Goal: Check status: Check status

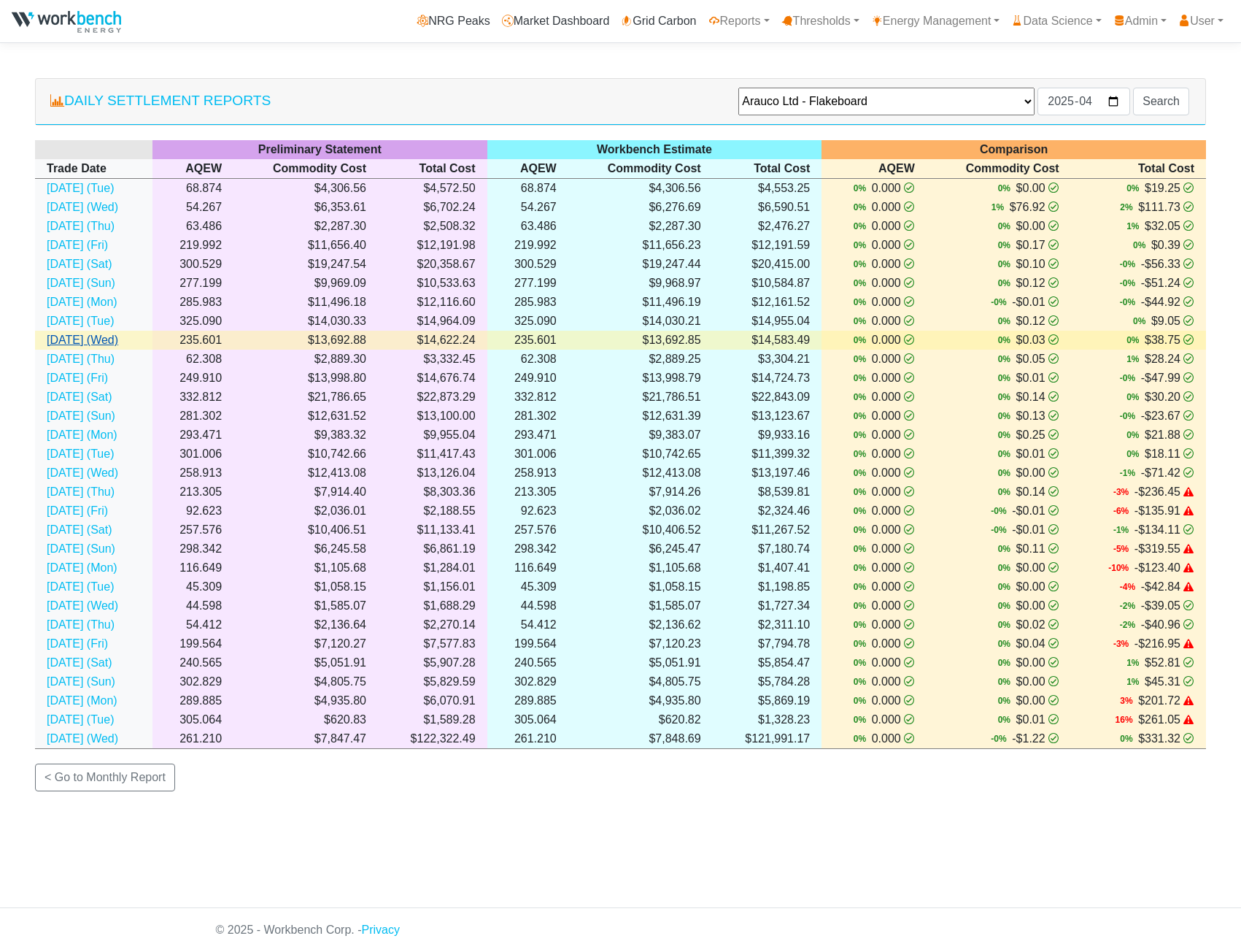
click at [64, 343] on link "[DATE] (Wed)" at bounding box center [82, 340] width 71 height 13
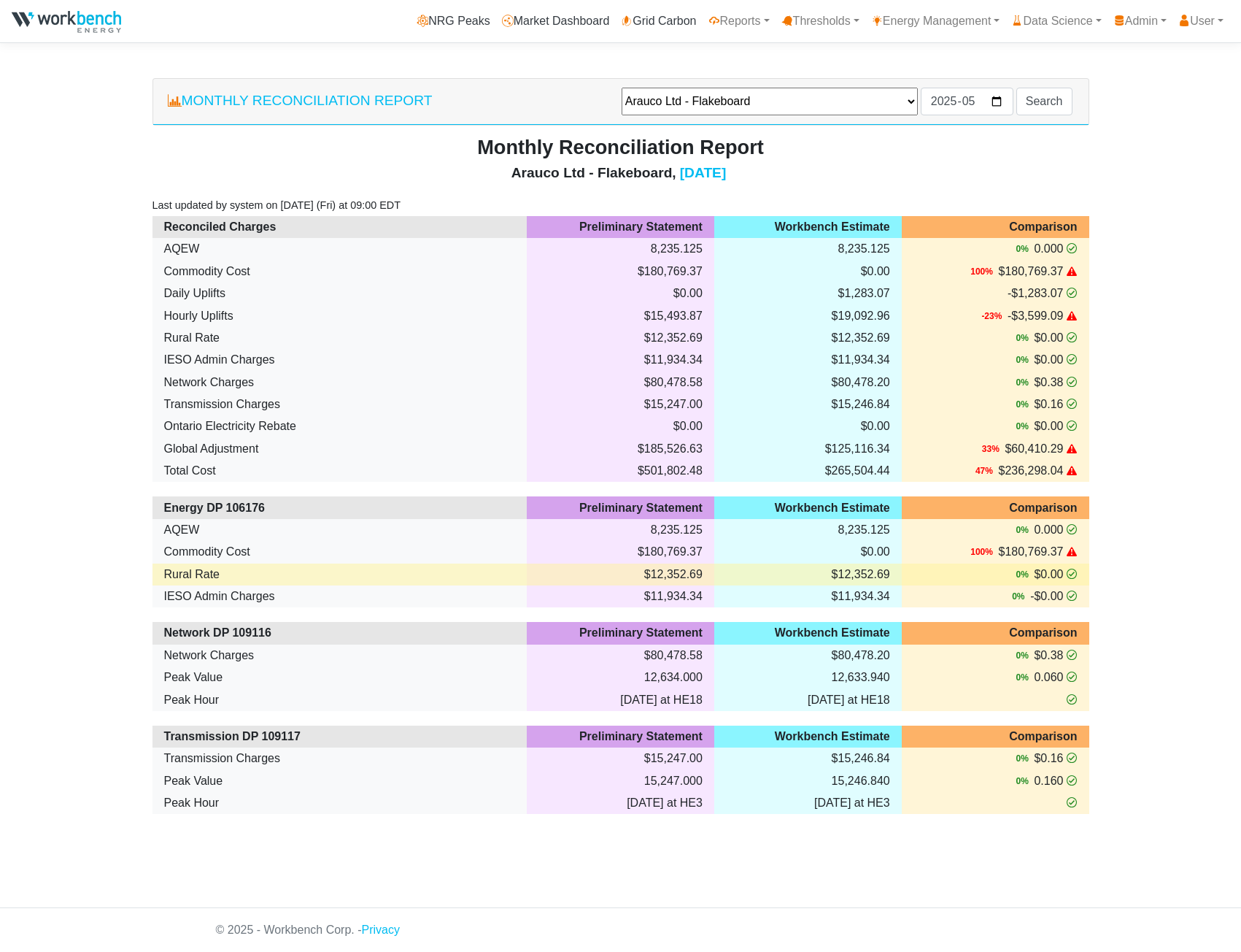
click at [206, 305] on td "Rural Rate" at bounding box center [340, 293] width 375 height 22
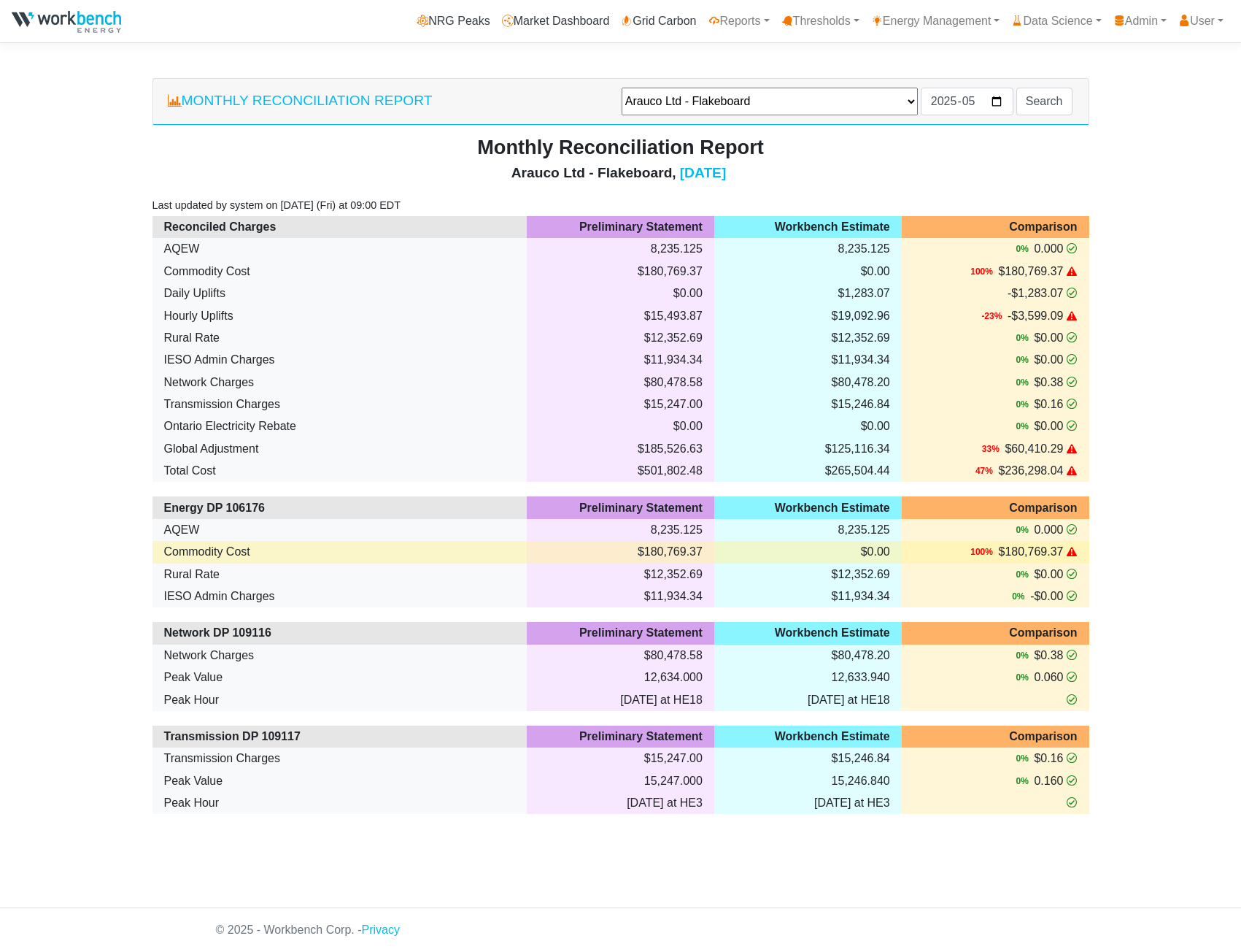
click at [270, 282] on td "Commodity Cost" at bounding box center [340, 271] width 375 height 22
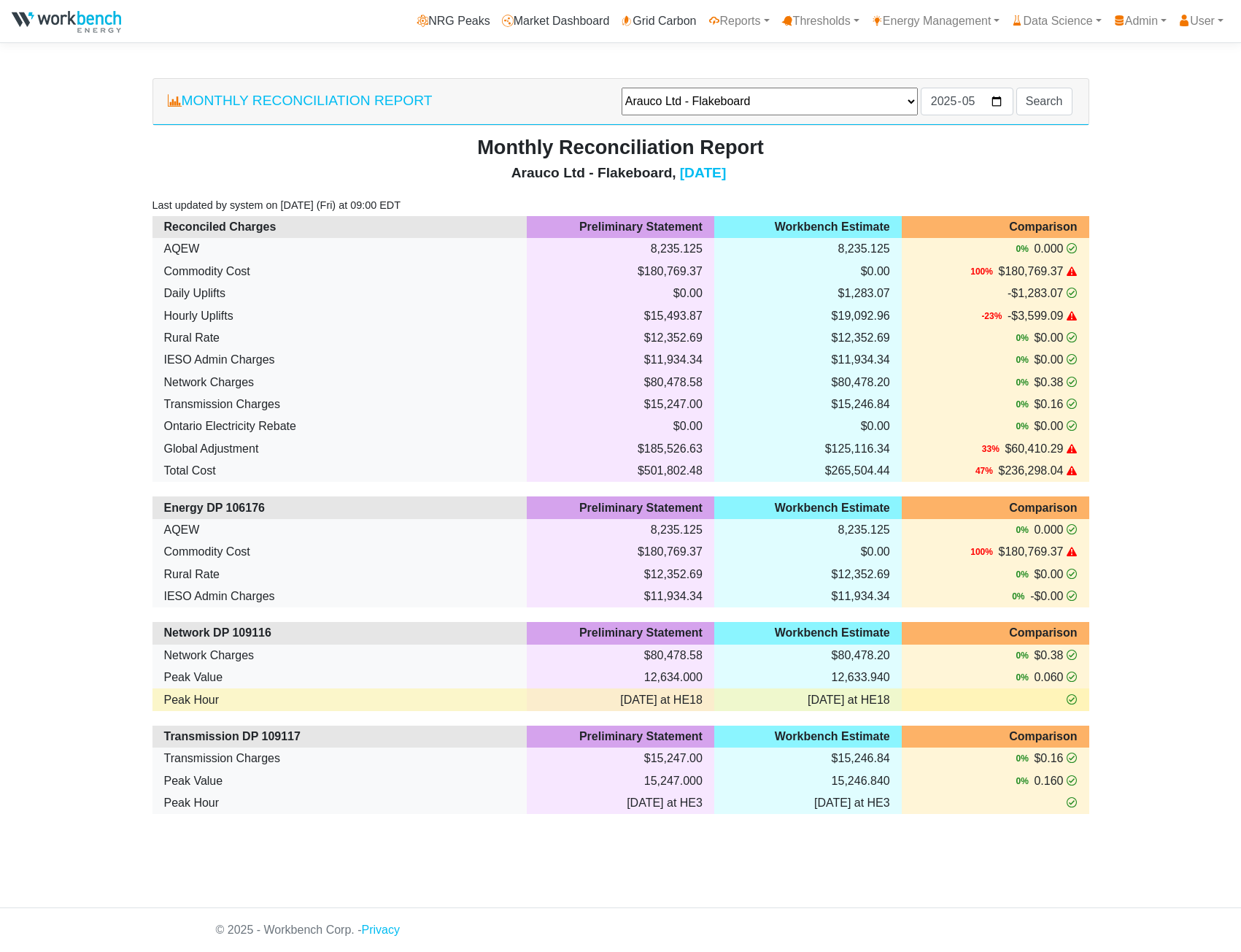
click at [241, 305] on td "Peak Hour" at bounding box center [340, 293] width 375 height 22
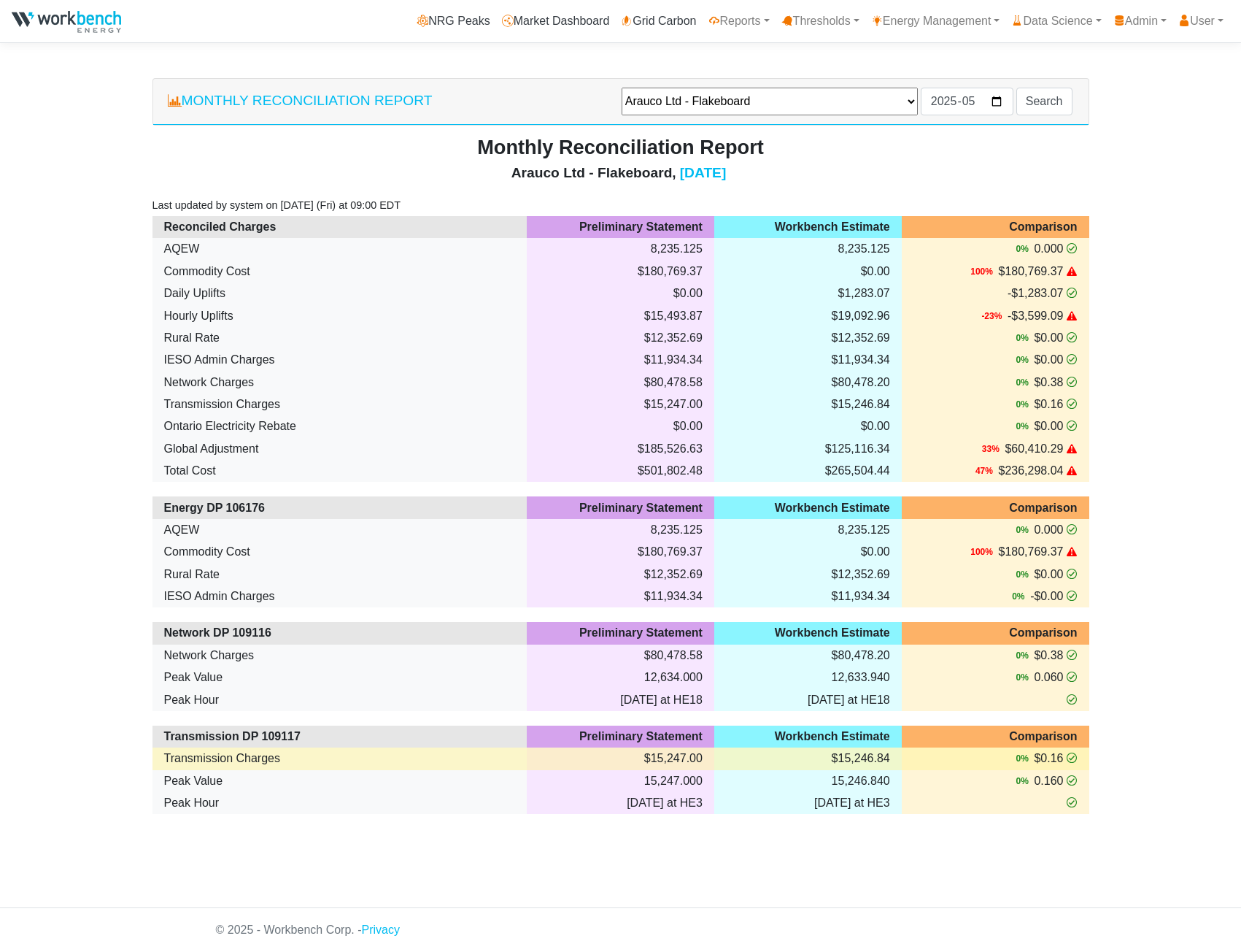
click at [242, 259] on td "Transmission Charges" at bounding box center [340, 249] width 375 height 22
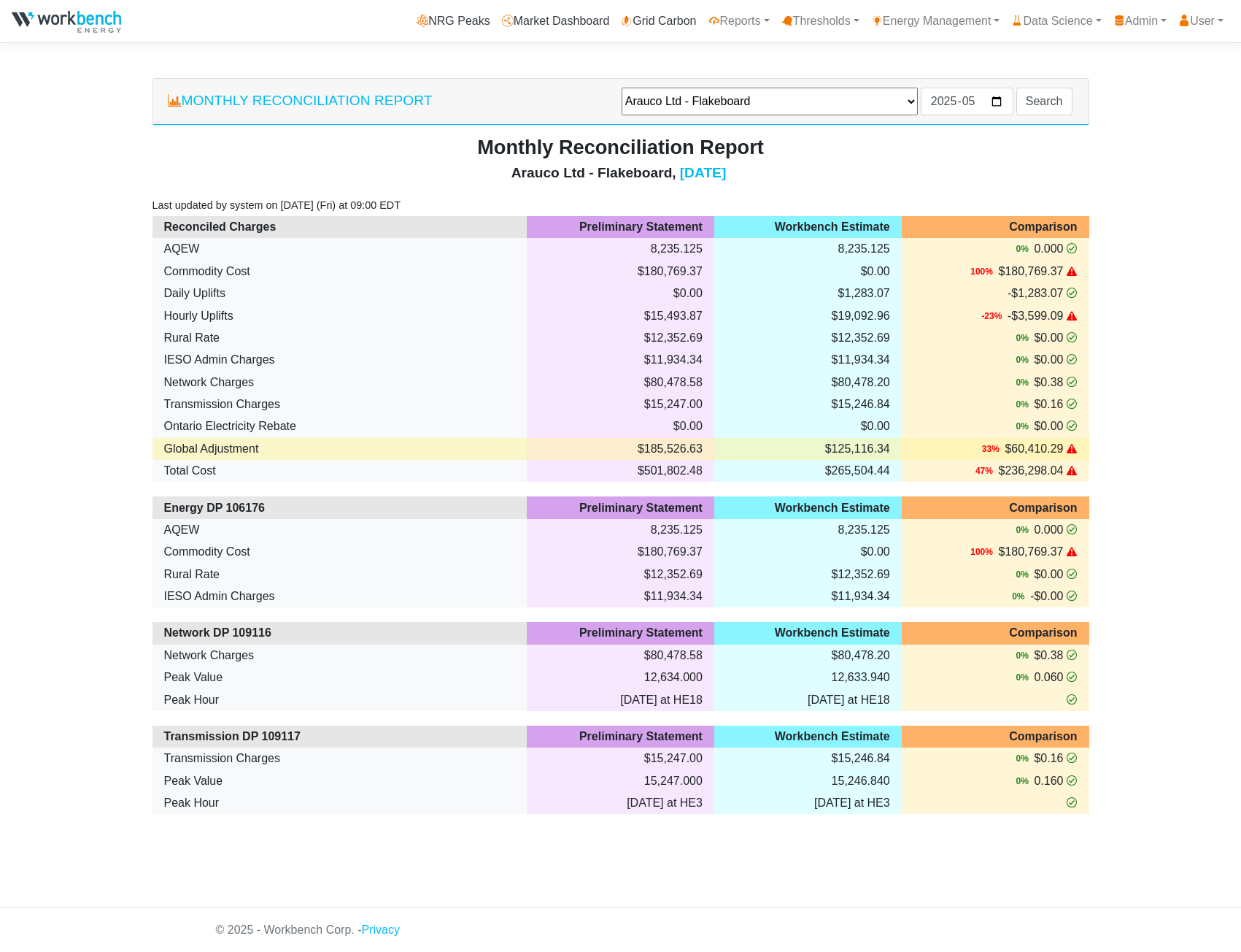
click at [364, 441] on td "Global Adjustment" at bounding box center [340, 448] width 375 height 22
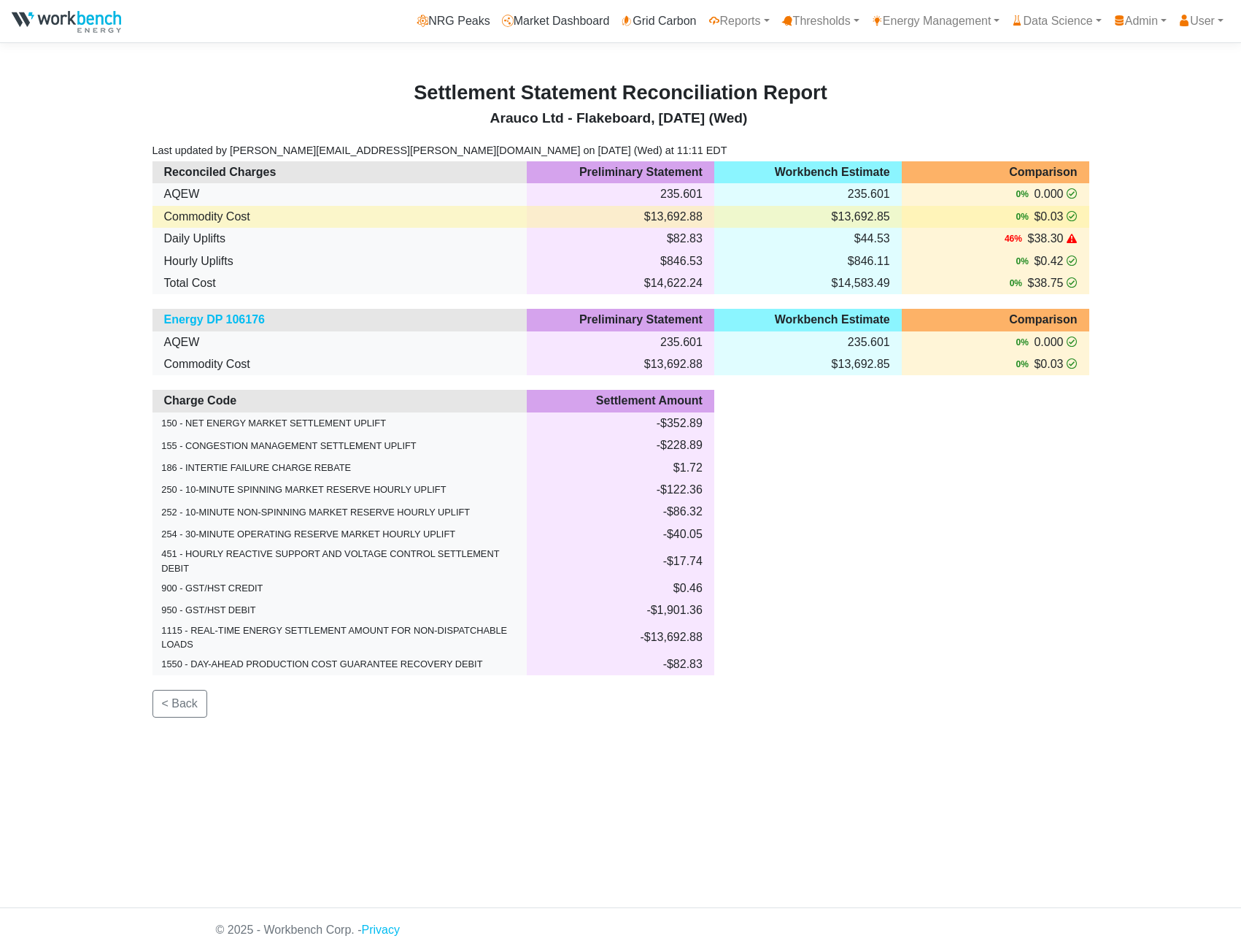
click at [586, 219] on td "$13,692.88" at bounding box center [620, 217] width 187 height 22
